Goal: Information Seeking & Learning: Understand process/instructions

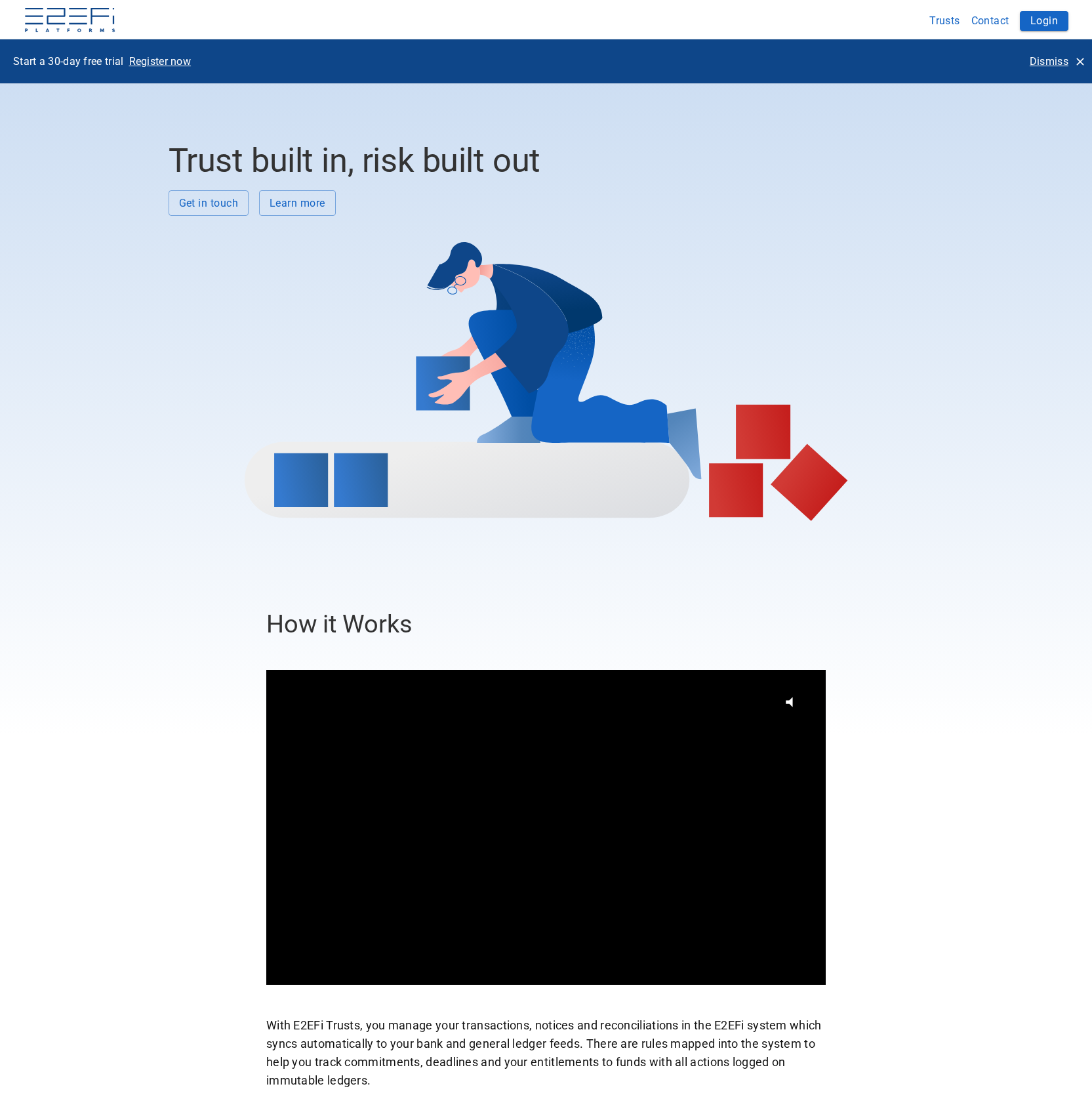
click at [949, 24] on button "Trusts" at bounding box center [945, 21] width 42 height 25
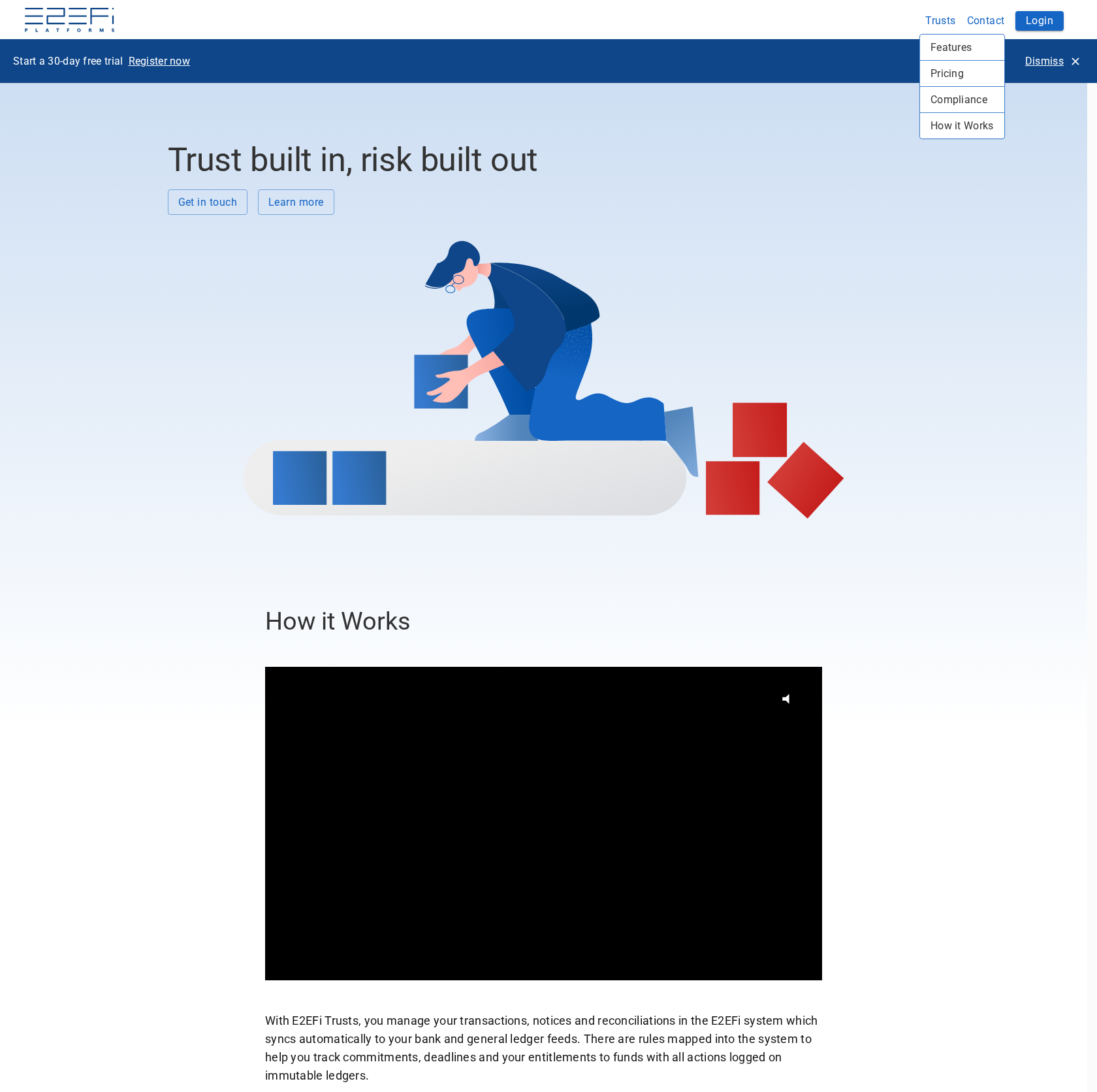
click at [946, 61] on div "Pricing" at bounding box center [962, 73] width 84 height 25
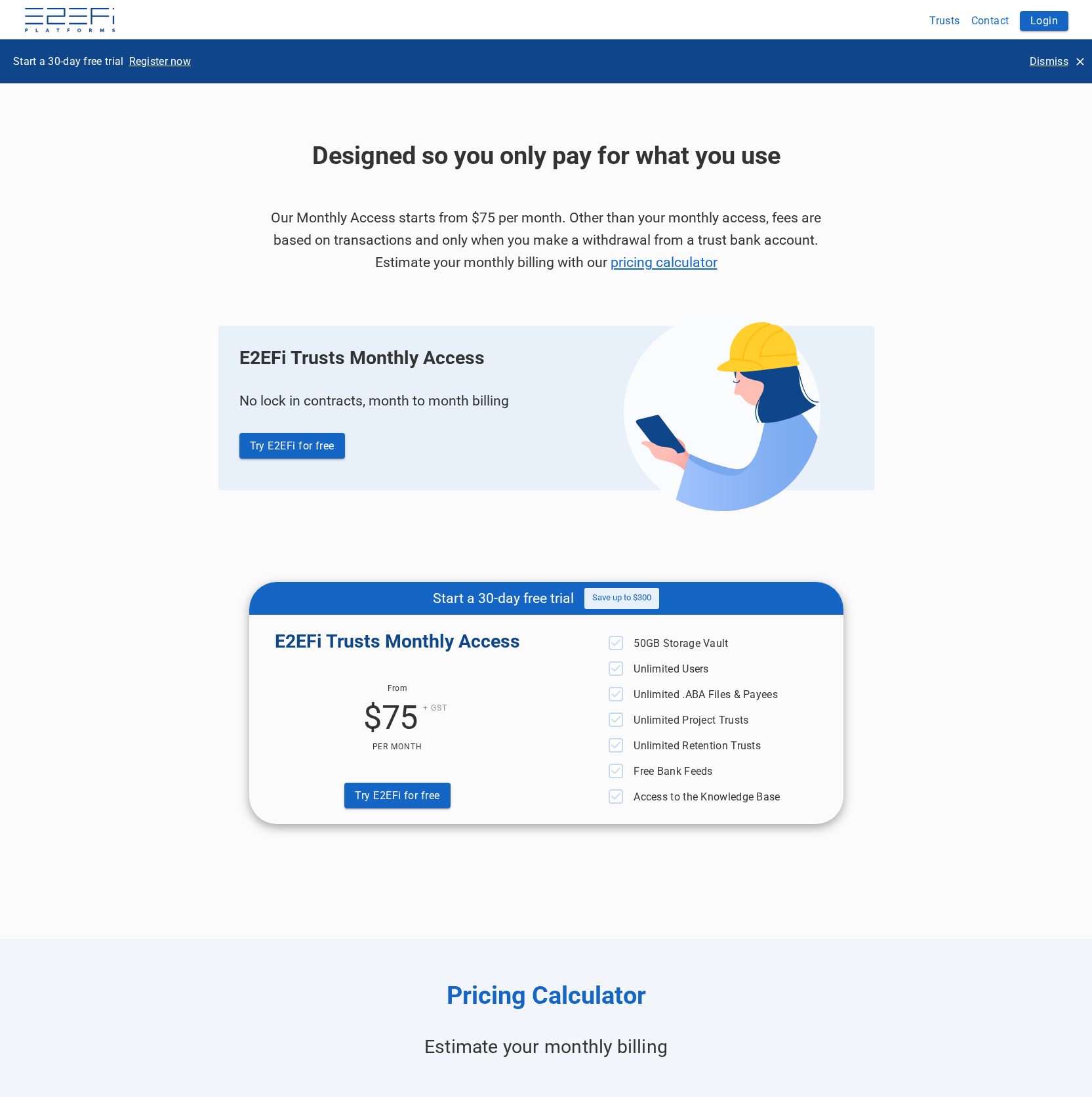
click at [945, 16] on button "Trusts" at bounding box center [945, 21] width 42 height 25
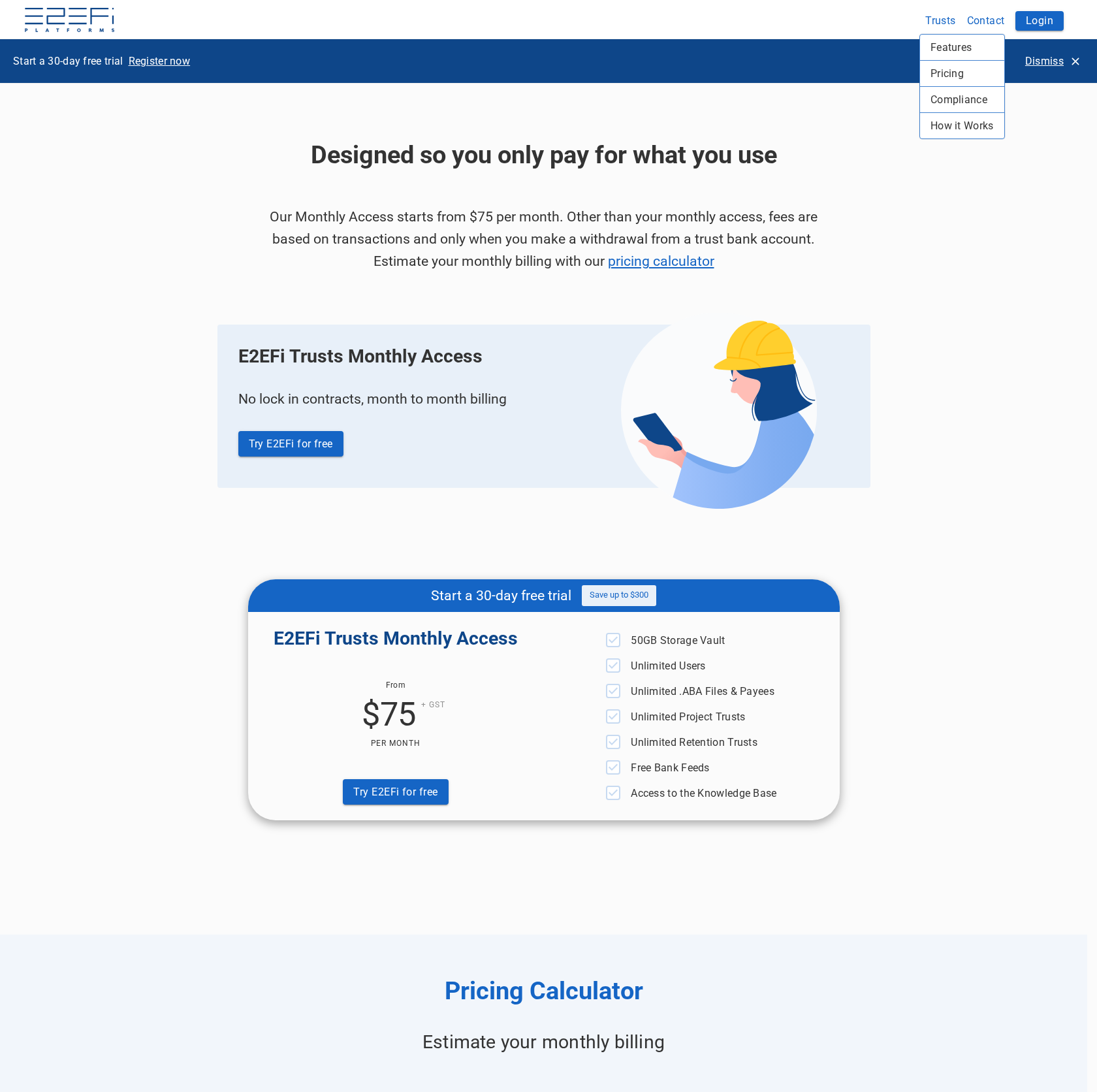
click at [948, 37] on div "Features" at bounding box center [962, 47] width 84 height 25
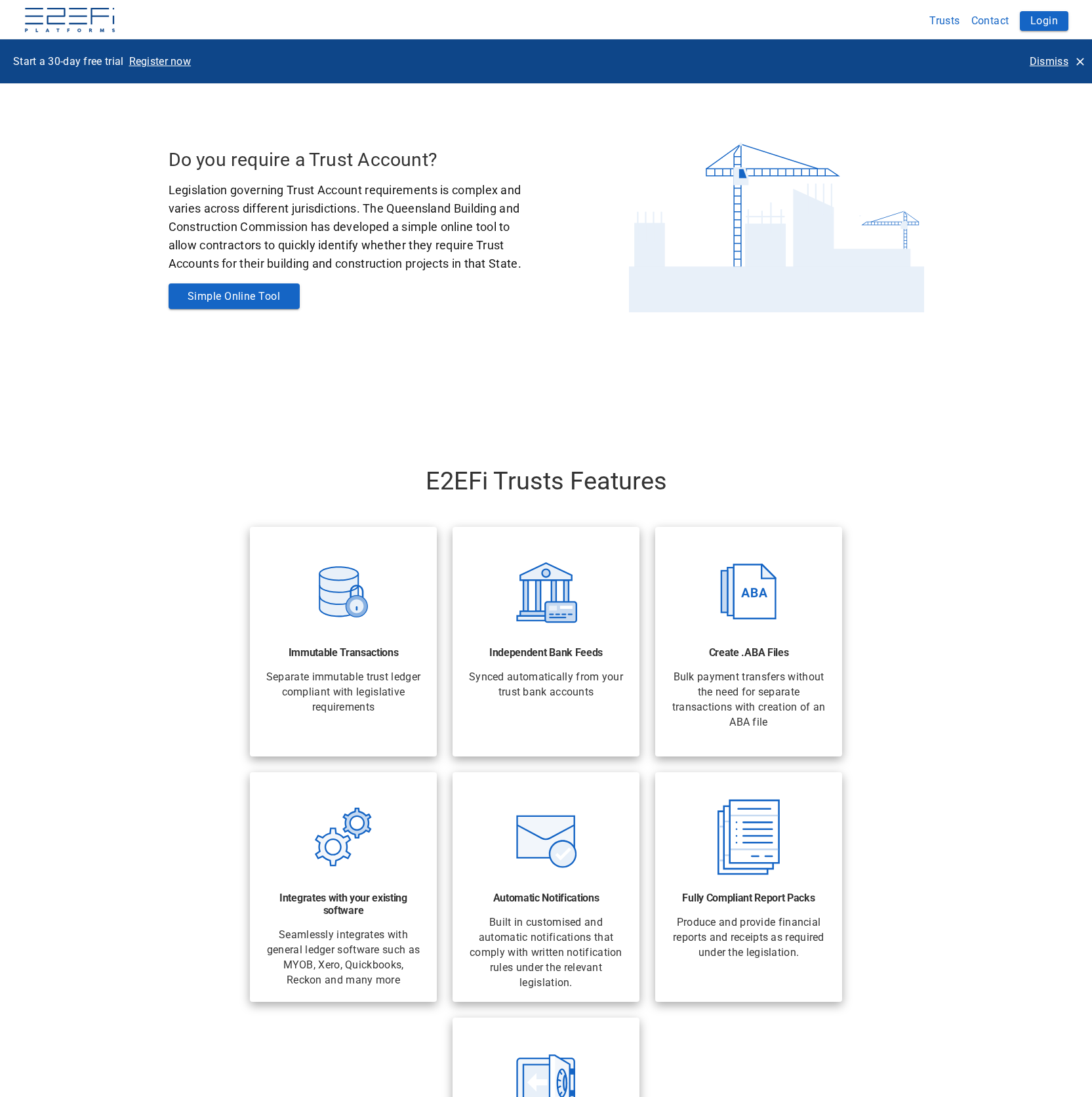
click at [949, 19] on button "Trusts" at bounding box center [945, 21] width 42 height 25
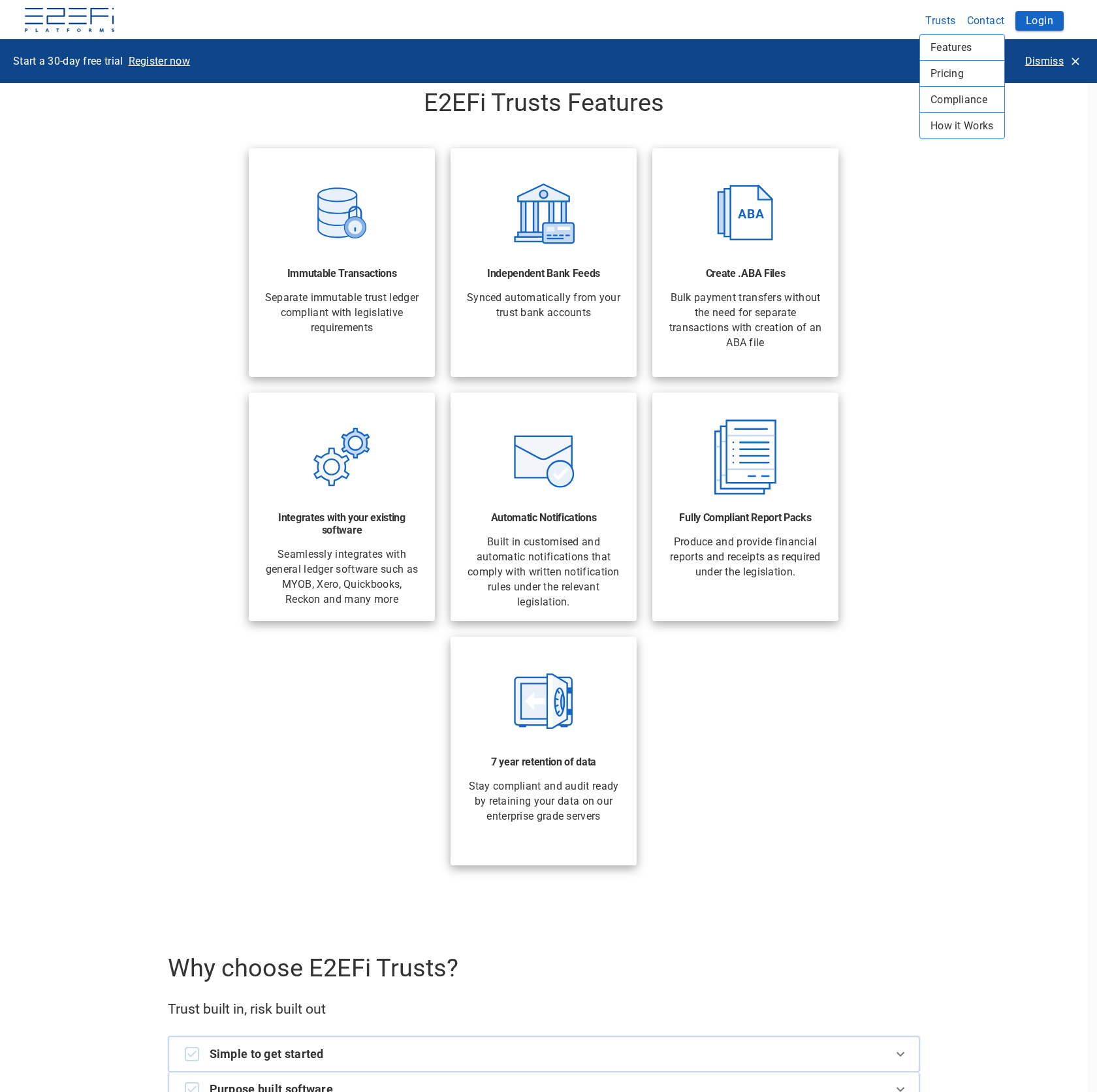
click at [952, 132] on span "How it Works" at bounding box center [962, 125] width 63 height 15
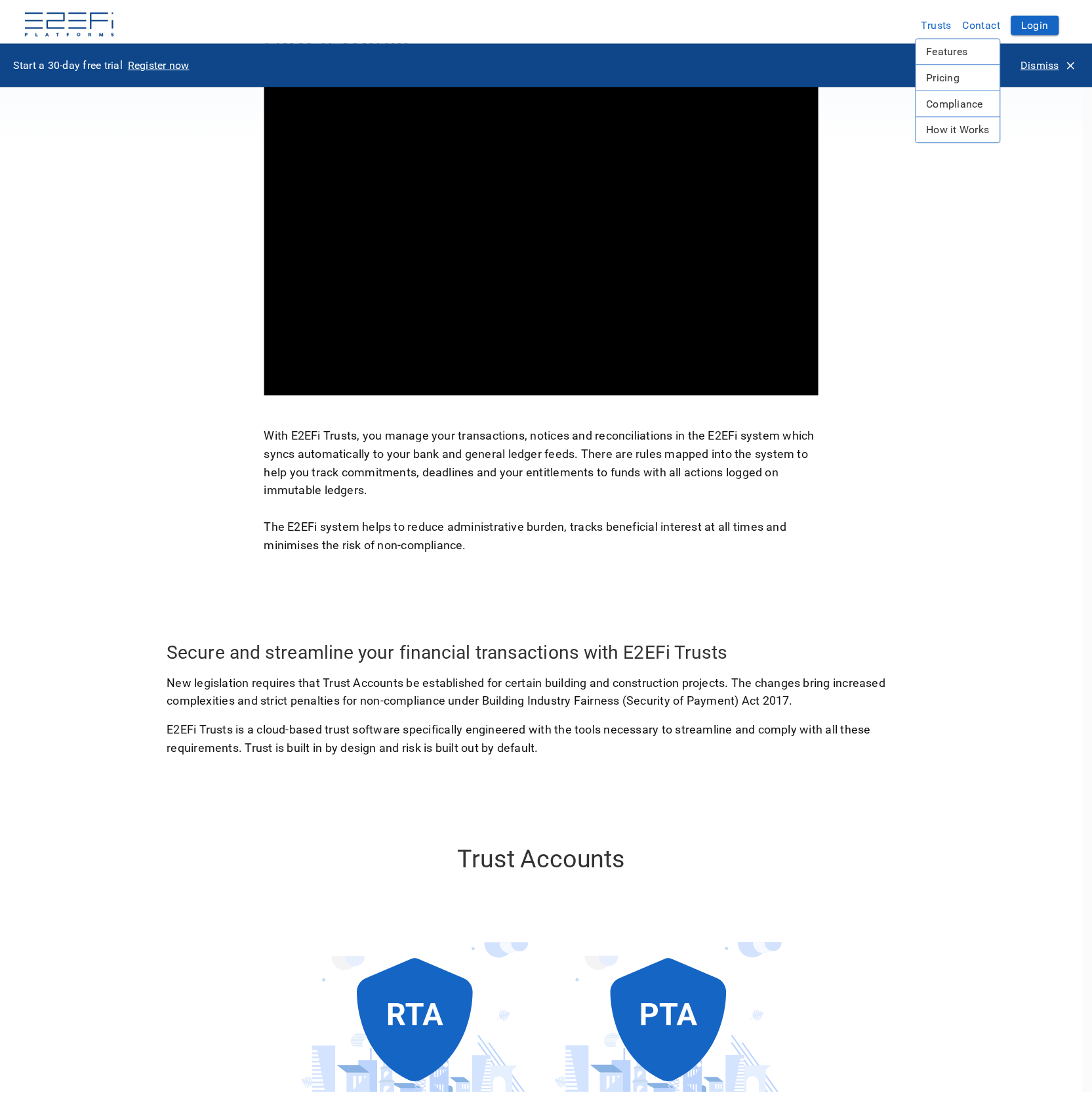
scroll to position [521, 0]
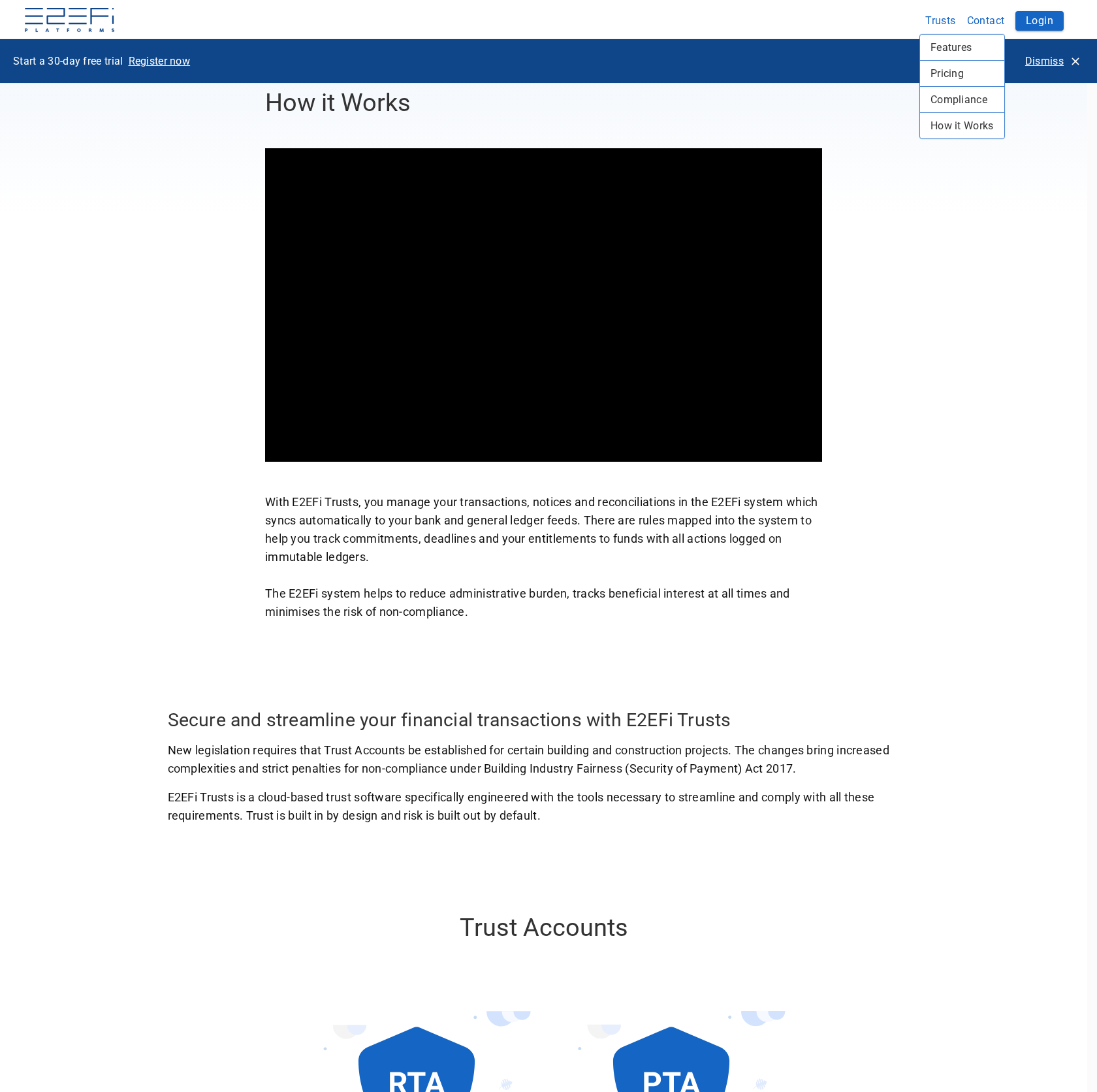
click at [830, 189] on div at bounding box center [548, 546] width 1097 height 1092
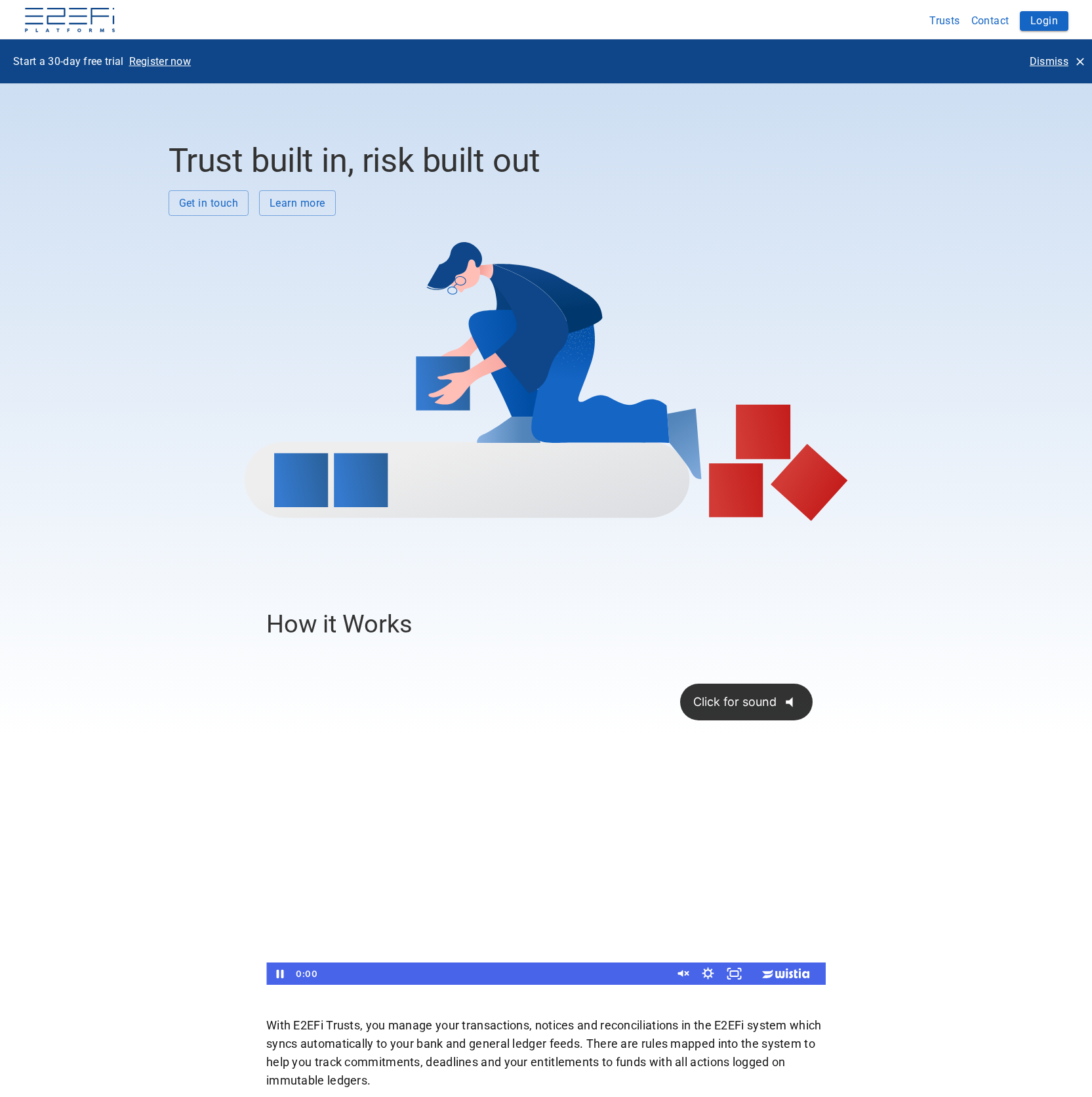
scroll to position [521, 0]
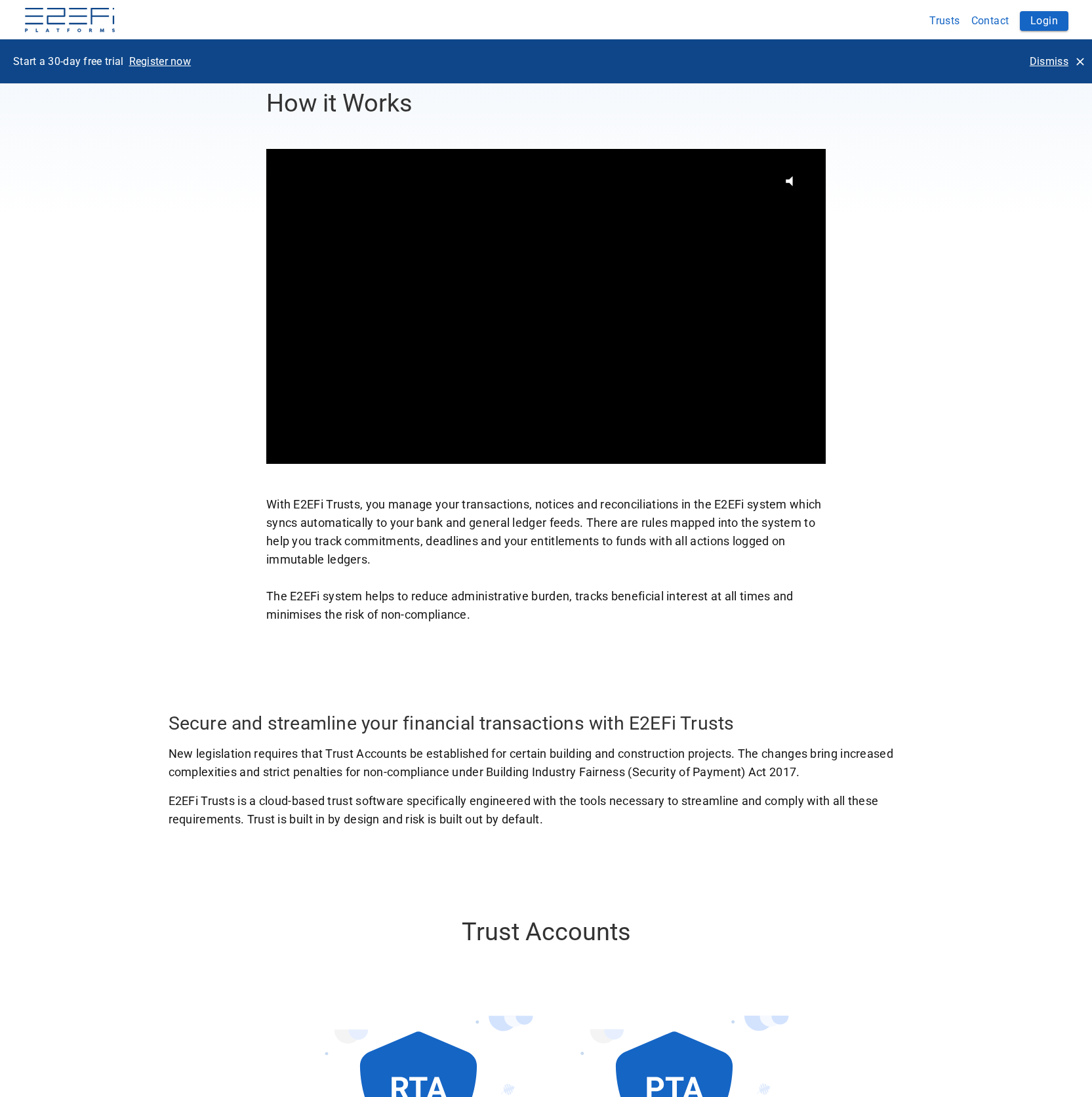
click at [893, 278] on div "How it Works With E2EFi Trusts, you manage your transactions, notices and recon…" at bounding box center [546, 356] width 755 height 535
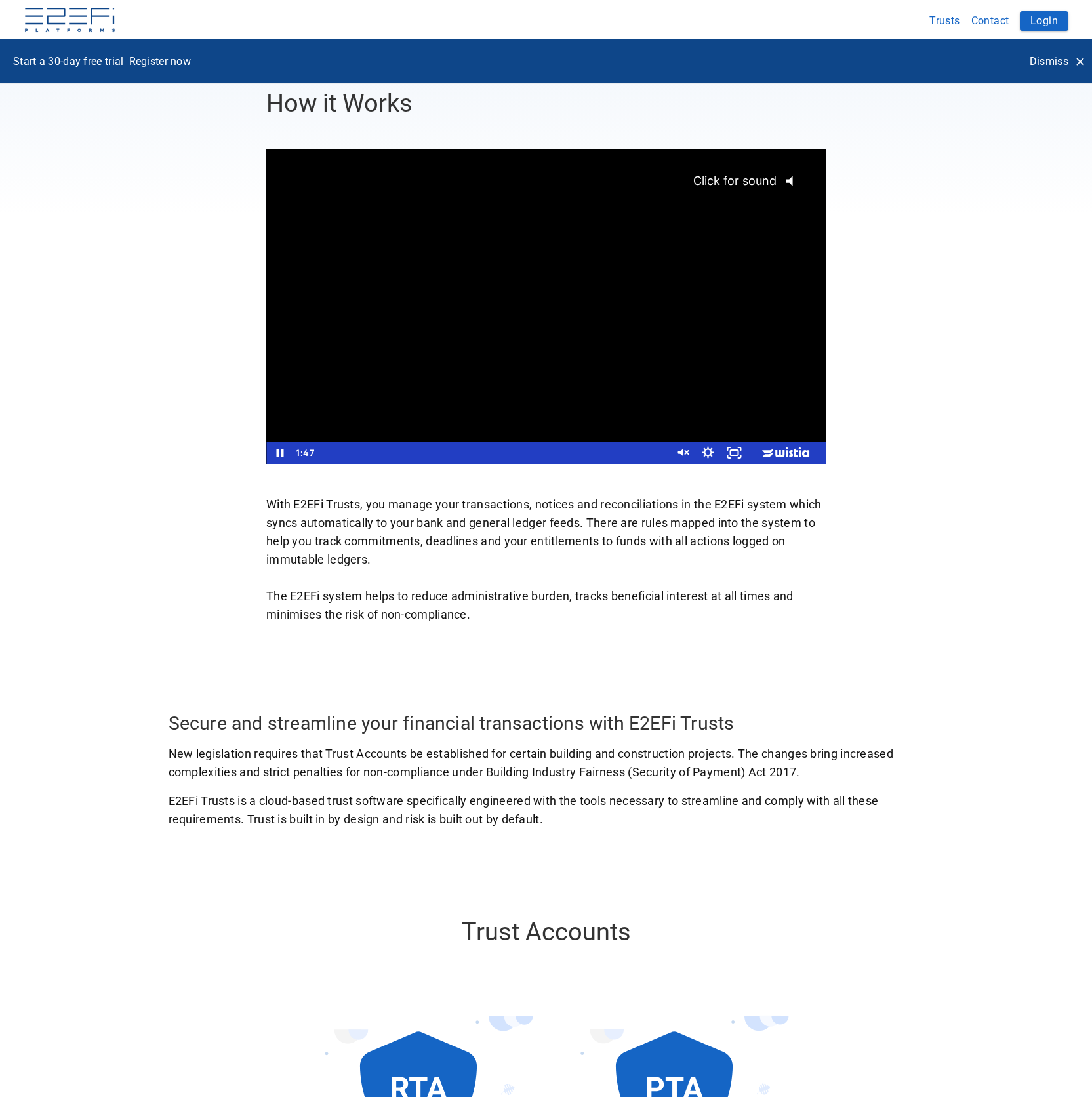
click at [334, 209] on div "Click for sound @keyframes VOLUME_SMALL_WAVE_FLASH { 0% { opacity: 0; } 33% { o…" at bounding box center [546, 295] width 559 height 292
click at [484, 193] on div at bounding box center [546, 307] width 559 height 315
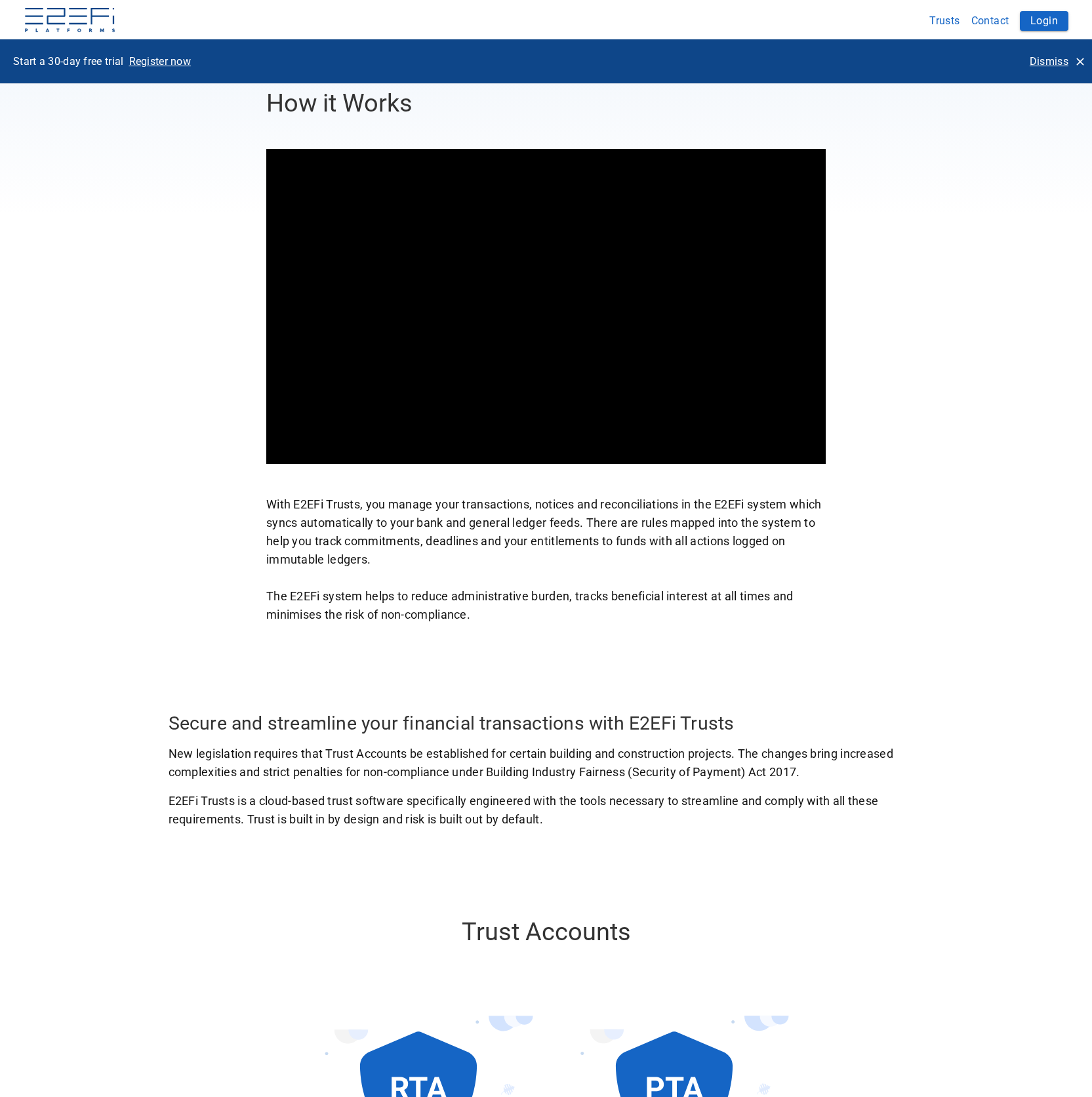
click at [266, 149] on button "Pause: E2EFi Trust - Video 2025" at bounding box center [266, 149] width 1 height 1
